Goal: Navigation & Orientation: Find specific page/section

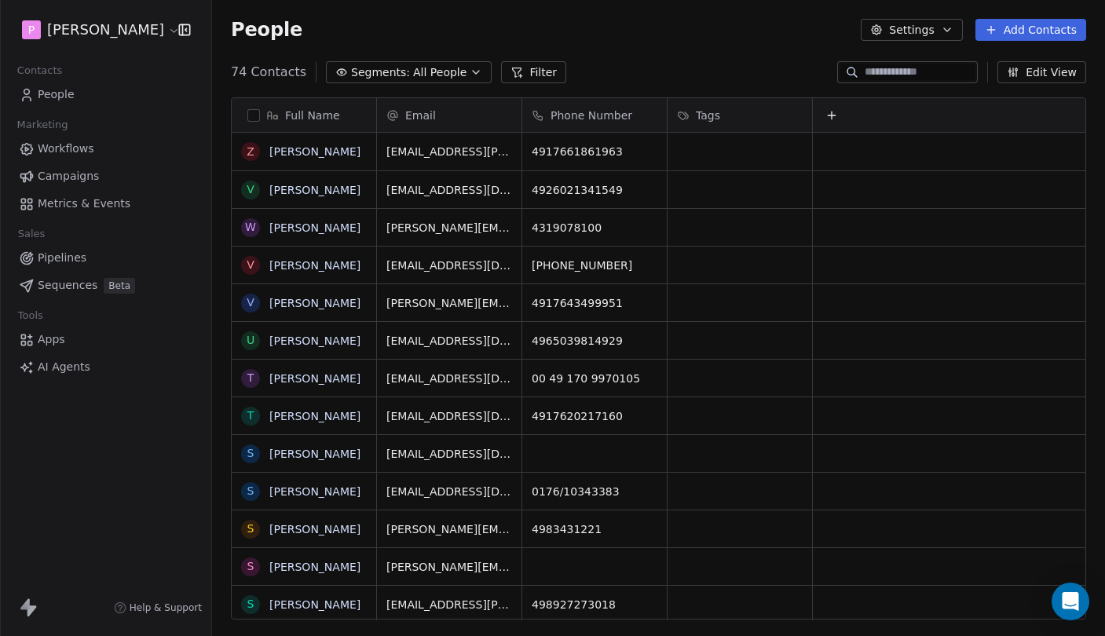
scroll to position [560, 893]
